Goal: Find specific page/section: Find specific page/section

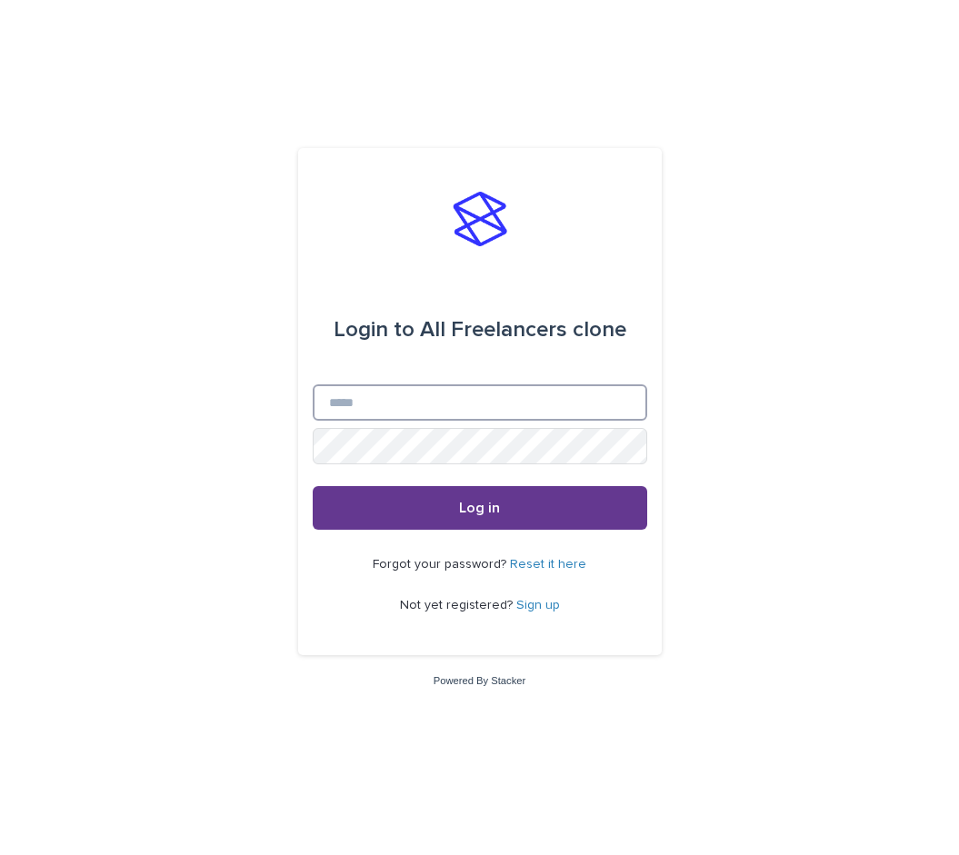
type input "**********"
click at [477, 517] on button "Log in" at bounding box center [480, 508] width 334 height 44
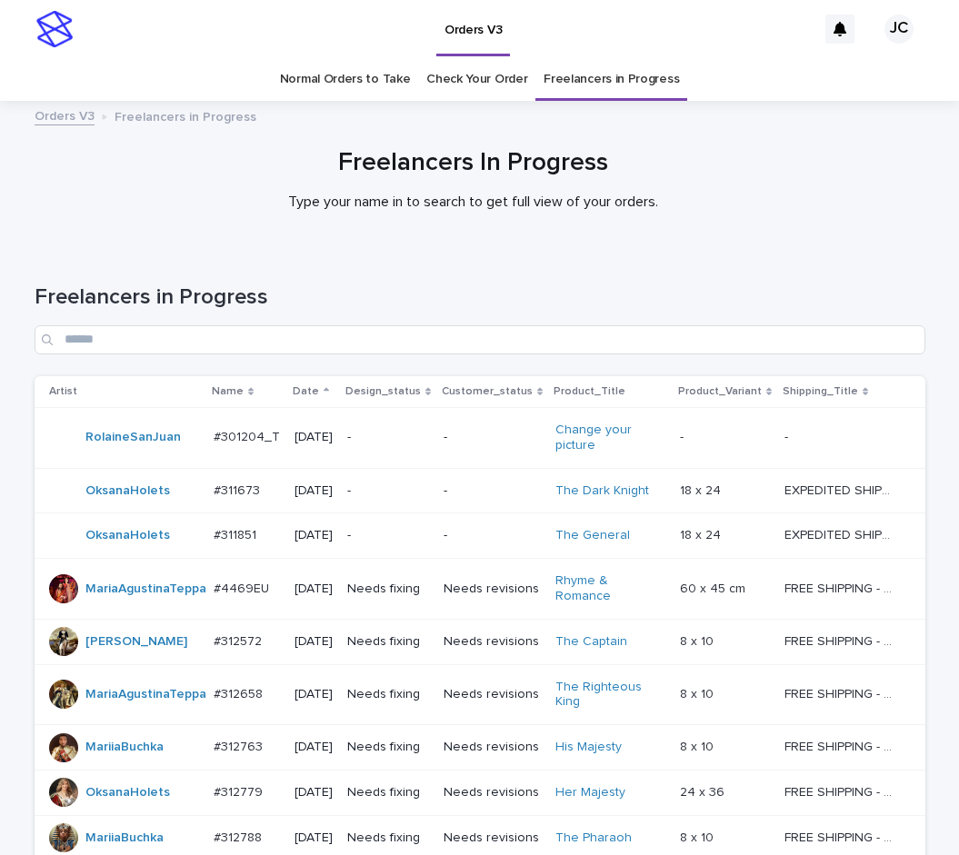
click at [383, 83] on link "Normal Orders to Take" at bounding box center [345, 79] width 131 height 43
